Goal: Task Accomplishment & Management: Complete application form

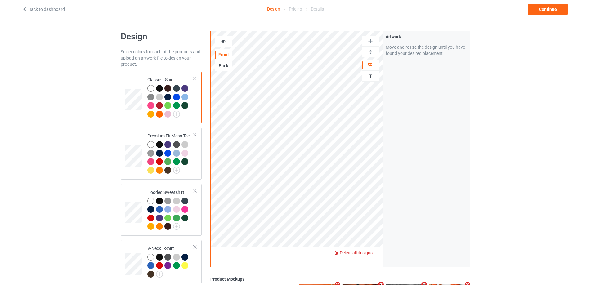
click at [368, 250] on div "Delete all designs" at bounding box center [352, 253] width 51 height 6
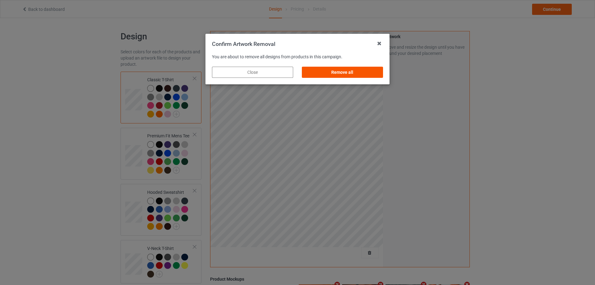
click at [333, 76] on div "Remove all" at bounding box center [342, 72] width 81 height 11
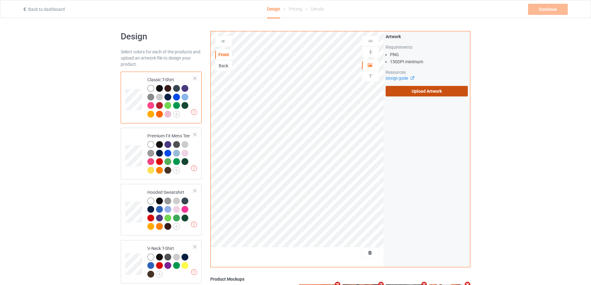
click at [408, 91] on label "Upload Artwork" at bounding box center [426, 91] width 82 height 11
click at [0, 0] on input "Upload Artwork" at bounding box center [0, 0] width 0 height 0
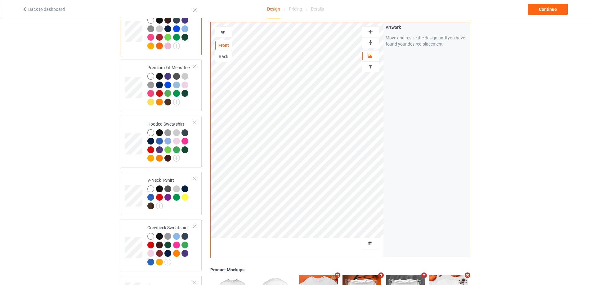
scroll to position [186, 0]
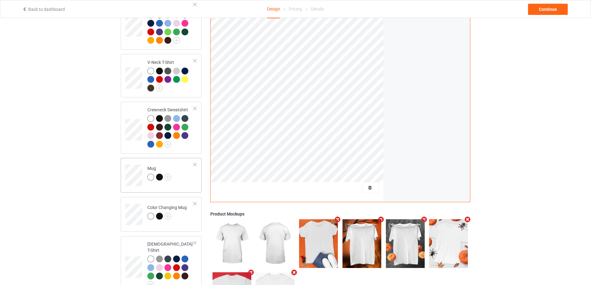
click at [183, 172] on td "Mug" at bounding box center [170, 173] width 53 height 26
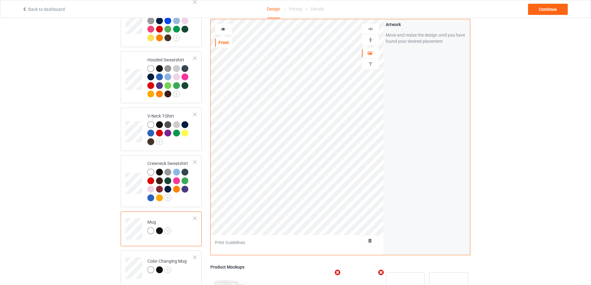
scroll to position [93, 0]
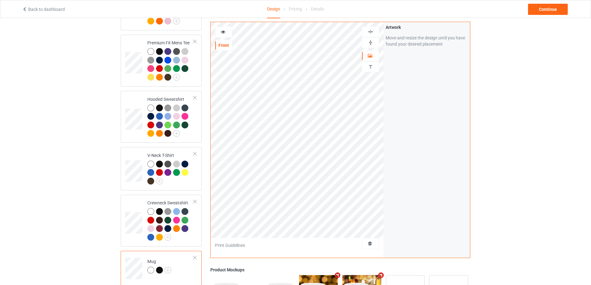
click at [370, 42] on img at bounding box center [370, 43] width 6 height 6
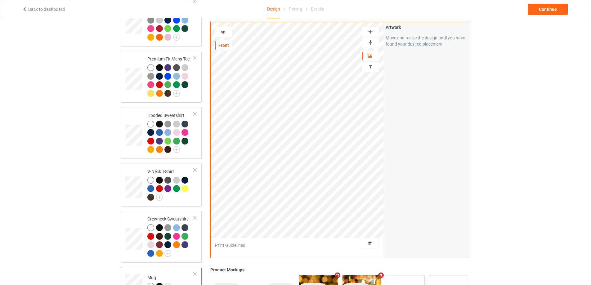
scroll to position [62, 0]
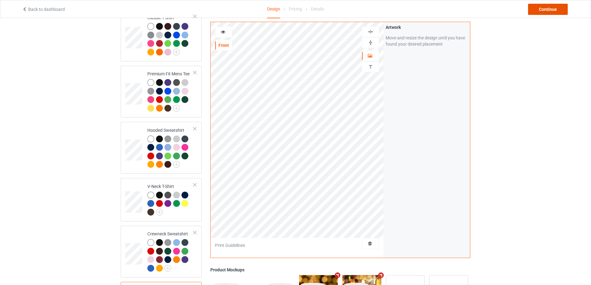
click at [551, 10] on div "Continue" at bounding box center [548, 9] width 40 height 11
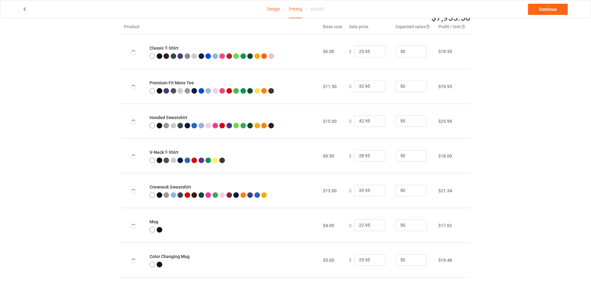
scroll to position [67, 0]
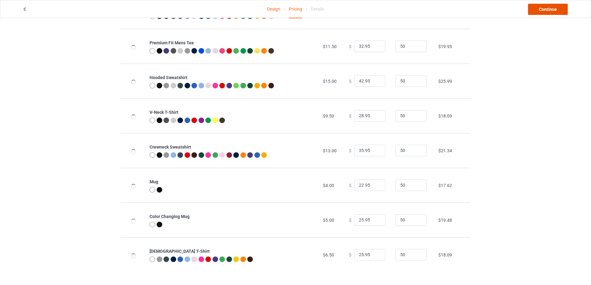
click at [554, 6] on link "Continue" at bounding box center [548, 9] width 40 height 11
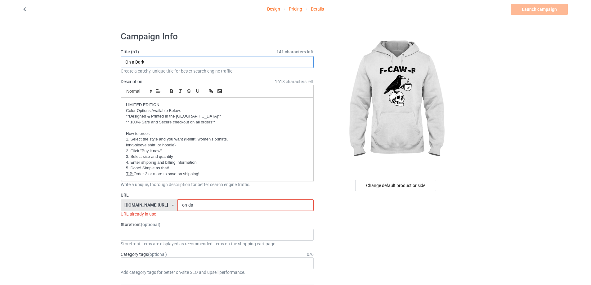
drag, startPoint x: 159, startPoint y: 62, endPoint x: 101, endPoint y: 61, distance: 58.0
type input "F CAW F"
drag, startPoint x: 162, startPoint y: 203, endPoint x: 154, endPoint y: 203, distance: 7.8
click at [158, 203] on div "[DOMAIN_NAME][URL] [DOMAIN_NAME][URL] [DOMAIN_NAME][URL] [DOMAIN_NAME][URL] [DO…" at bounding box center [217, 205] width 193 height 12
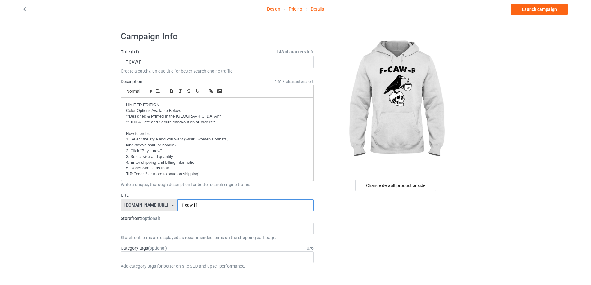
click at [182, 203] on input "f-caw11" at bounding box center [245, 205] width 136 height 12
type input "f-caw11"
click at [523, 10] on link "Launch campaign" at bounding box center [539, 9] width 57 height 11
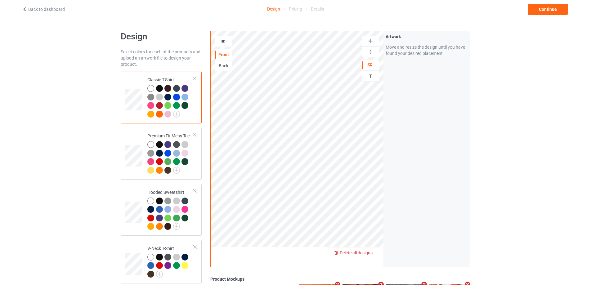
click at [373, 252] on div "Delete all designs" at bounding box center [352, 253] width 51 height 6
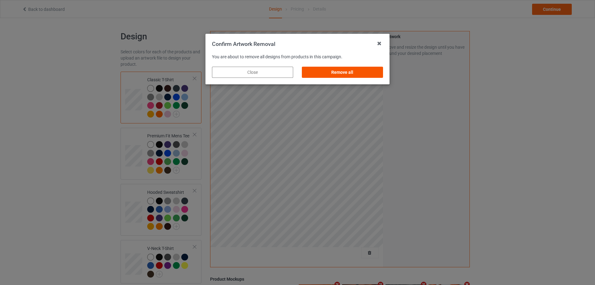
click at [333, 70] on div "Remove all" at bounding box center [342, 72] width 81 height 11
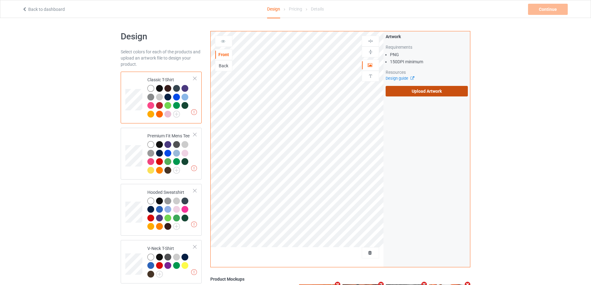
click at [399, 89] on label "Upload Artwork" at bounding box center [426, 91] width 82 height 11
click at [0, 0] on input "Upload Artwork" at bounding box center [0, 0] width 0 height 0
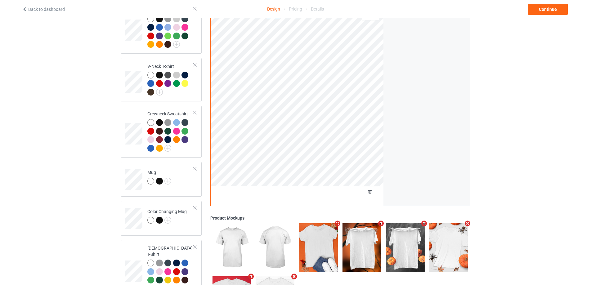
scroll to position [186, 0]
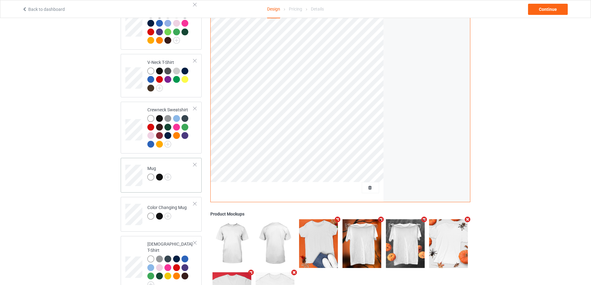
click at [184, 169] on td "Mug" at bounding box center [170, 173] width 53 height 26
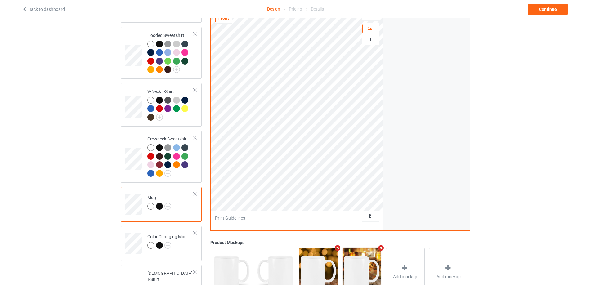
scroll to position [124, 0]
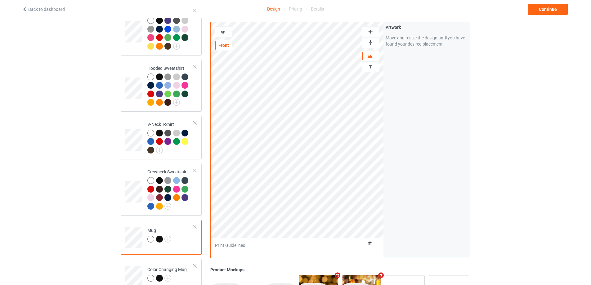
click at [371, 42] on img at bounding box center [370, 43] width 6 height 6
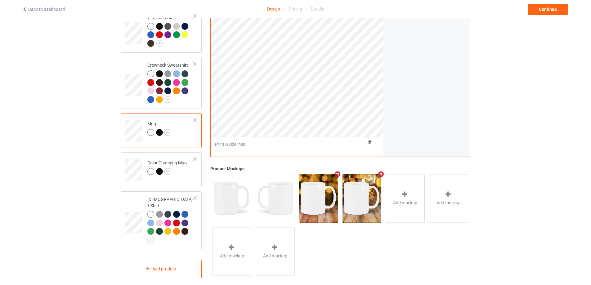
scroll to position [138, 0]
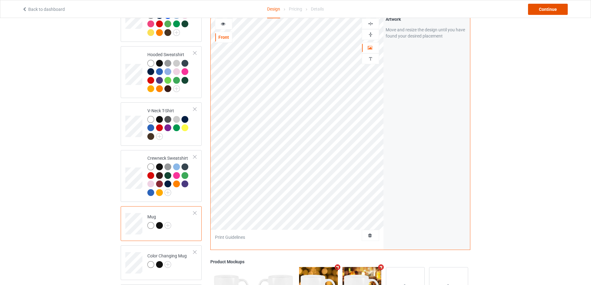
click at [553, 11] on div "Continue" at bounding box center [548, 9] width 40 height 11
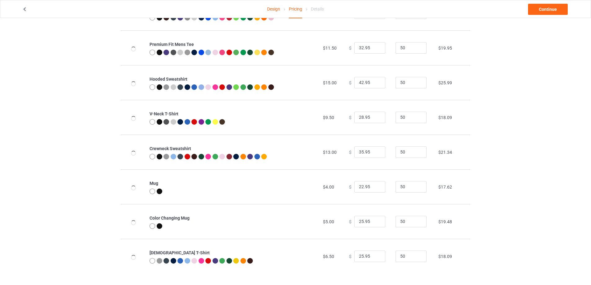
scroll to position [67, 0]
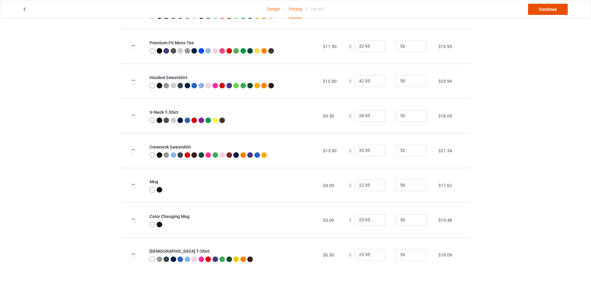
click at [544, 7] on link "Continue" at bounding box center [548, 9] width 40 height 11
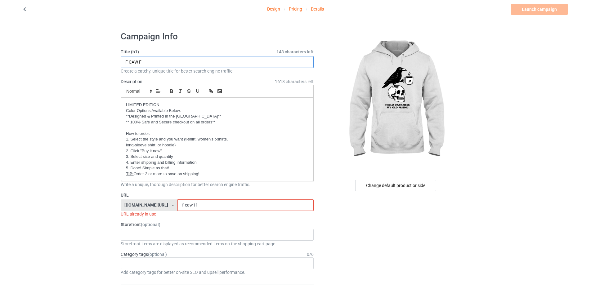
drag, startPoint x: 146, startPoint y: 60, endPoint x: 113, endPoint y: 60, distance: 32.9
type input "Hello Darkness"
drag, startPoint x: 193, startPoint y: 202, endPoint x: 152, endPoint y: 205, distance: 41.6
click at [155, 205] on div "gift4family.com/ gift4family.com/ homely-gift.com/ homely-gift1960s.com/ teefuf…" at bounding box center [217, 205] width 193 height 12
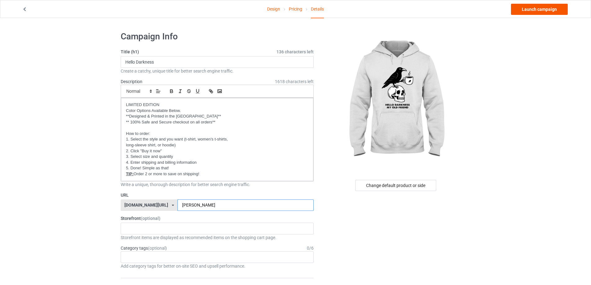
type input "hl-dn"
click at [545, 11] on link "Launch campaign" at bounding box center [539, 9] width 57 height 11
